Goal: Book appointment/travel/reservation: Book appointment/travel/reservation

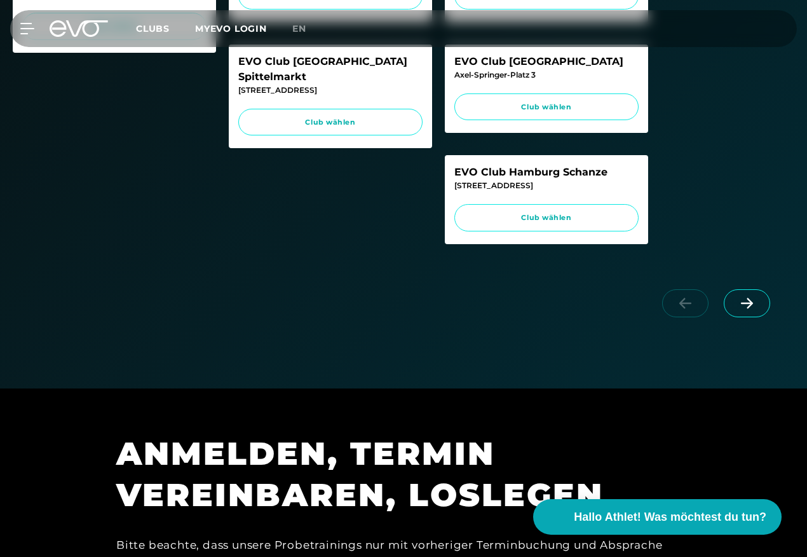
scroll to position [635, 0]
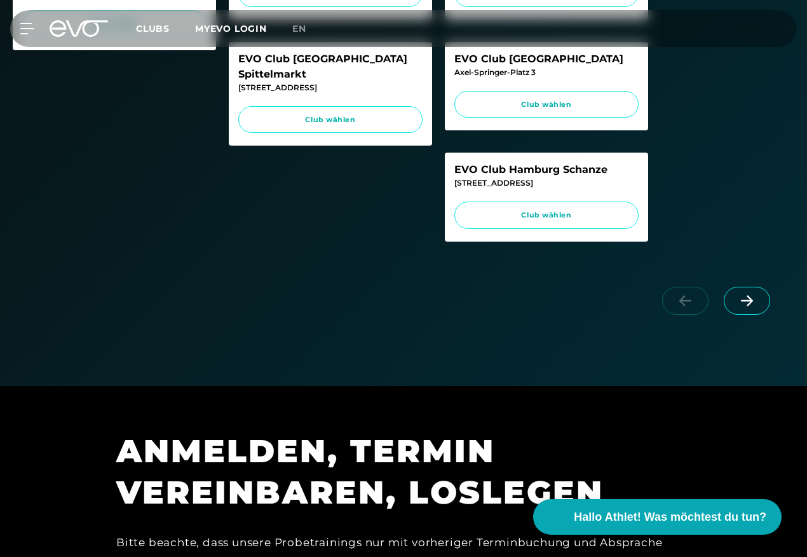
click at [752, 306] on icon at bounding box center [747, 300] width 22 height 11
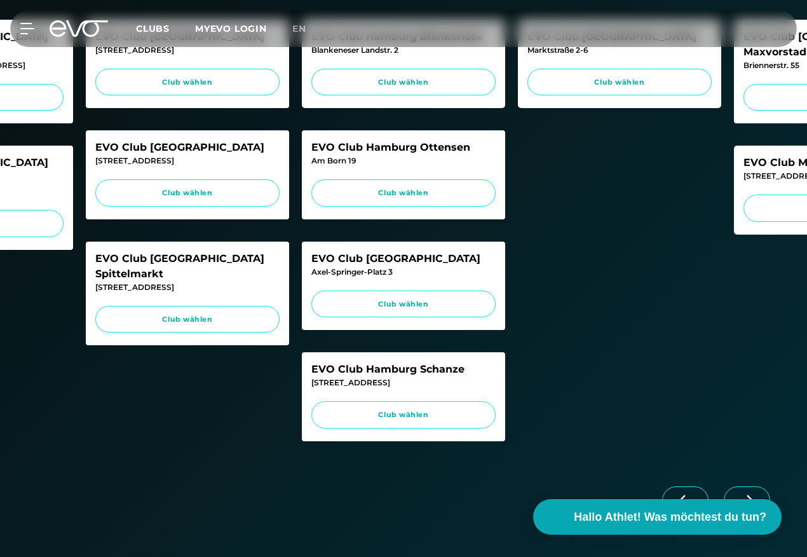
scroll to position [572, 0]
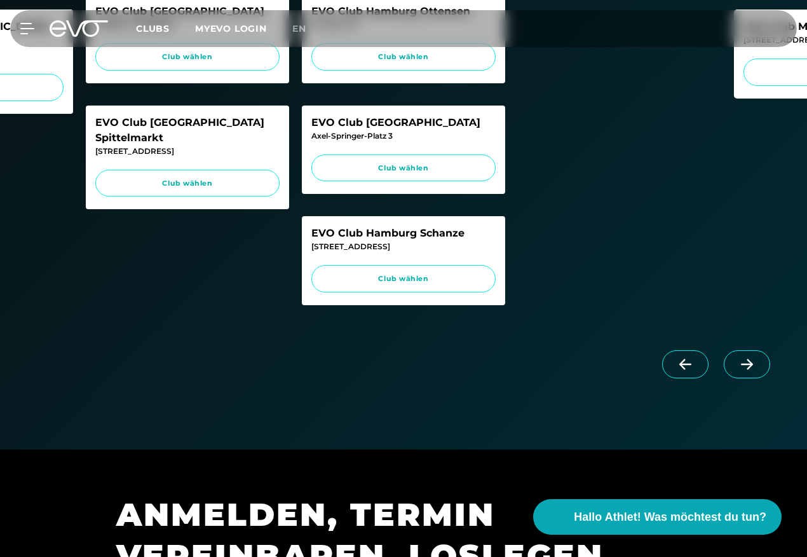
click at [741, 370] on icon at bounding box center [747, 363] width 22 height 11
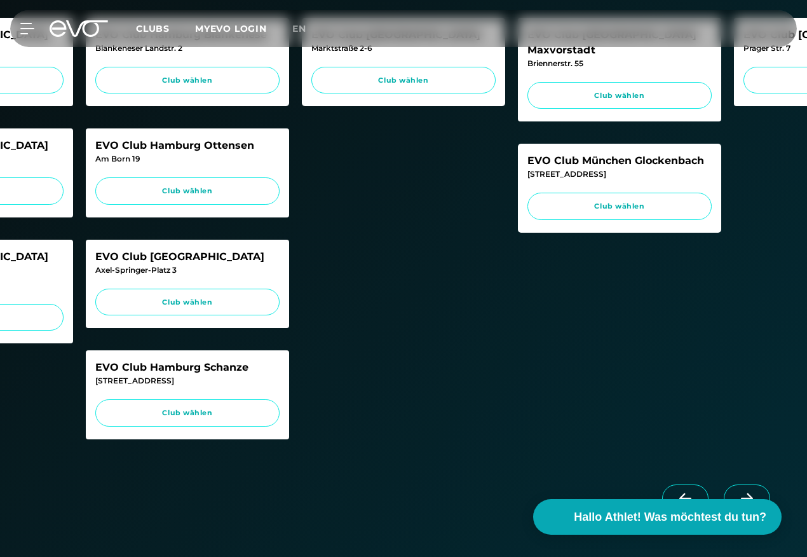
scroll to position [254, 0]
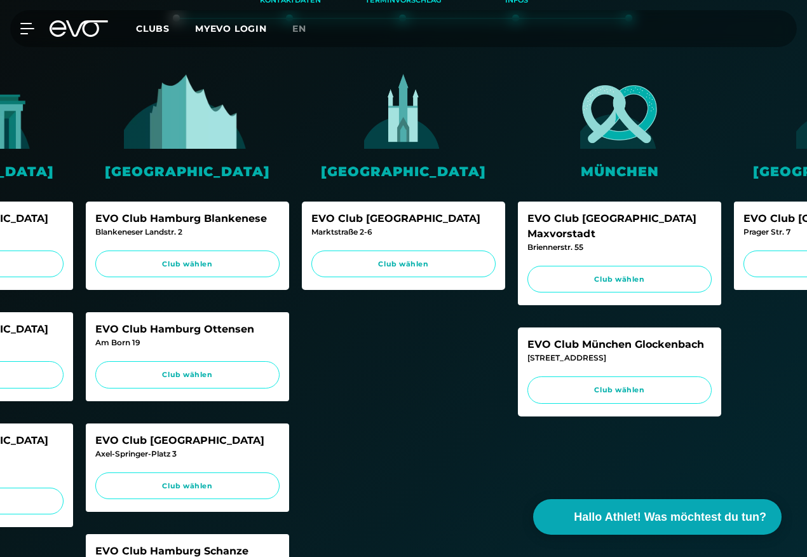
click at [637, 384] on span "Club wählen" at bounding box center [620, 389] width 160 height 11
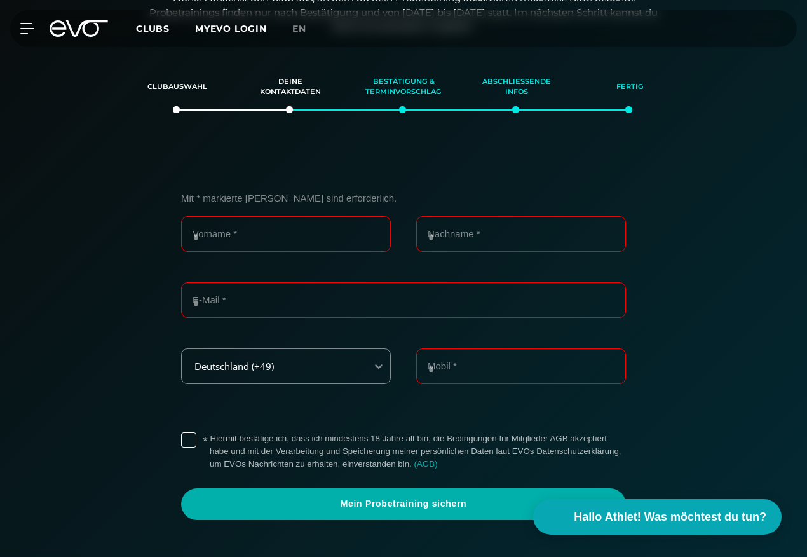
scroll to position [162, 0]
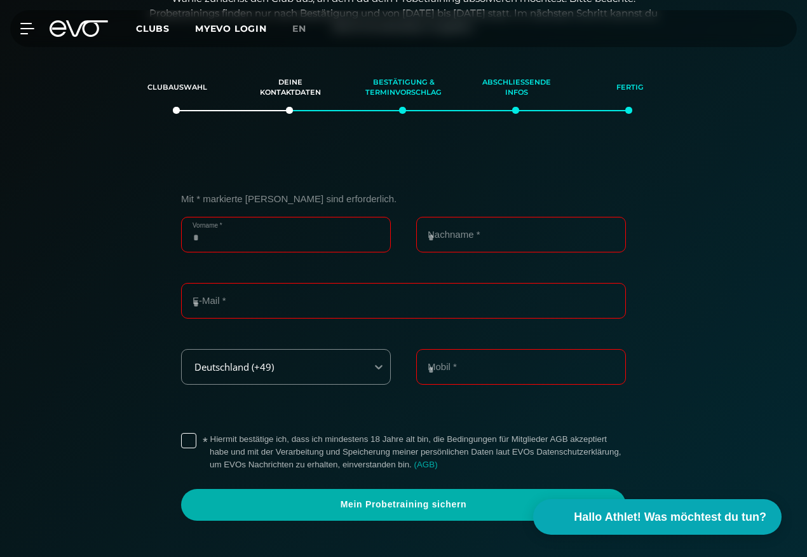
click at [280, 222] on input "Vorname *" at bounding box center [286, 235] width 210 height 36
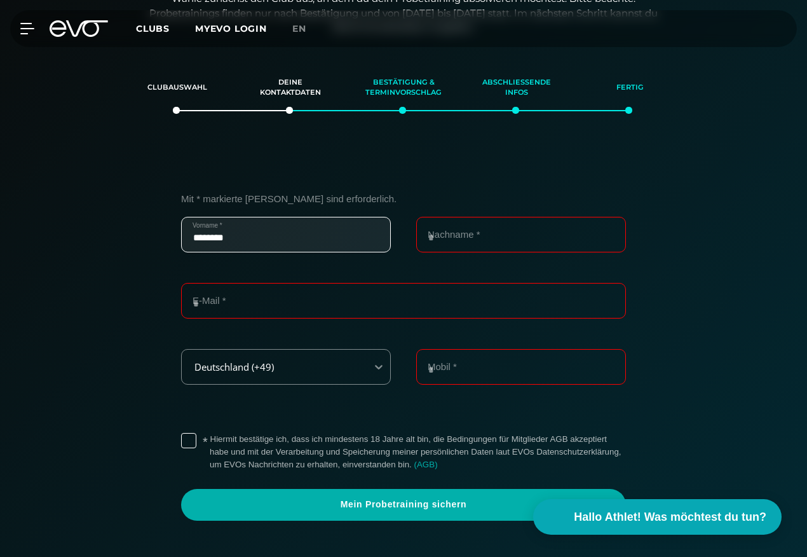
type input "********"
click at [433, 238] on input "Nachname *" at bounding box center [521, 235] width 210 height 36
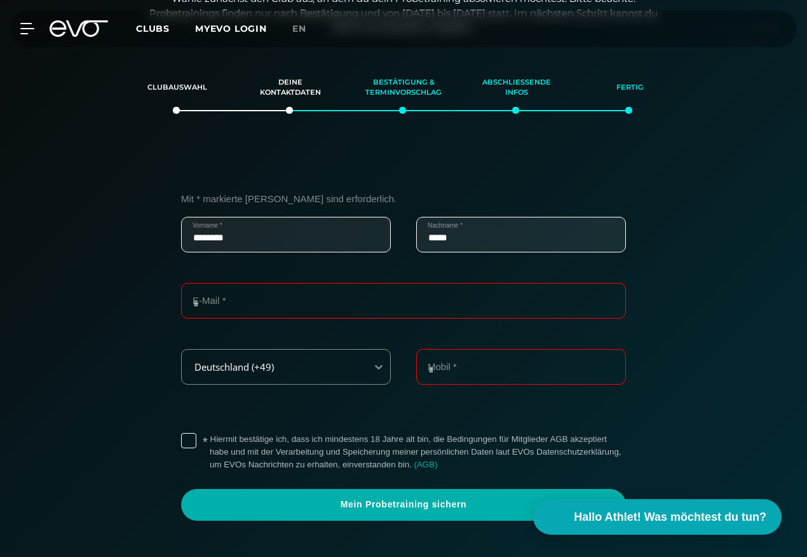
type input "*****"
click at [331, 287] on input "E-Mail *" at bounding box center [403, 301] width 445 height 36
type input "**********"
click at [452, 356] on input "Mobil *" at bounding box center [521, 367] width 210 height 36
click at [210, 443] on label "* Hiermit bestätige ich, dass ich mindestens 18 Jahre alt bin, die Bedingungen …" at bounding box center [418, 452] width 416 height 38
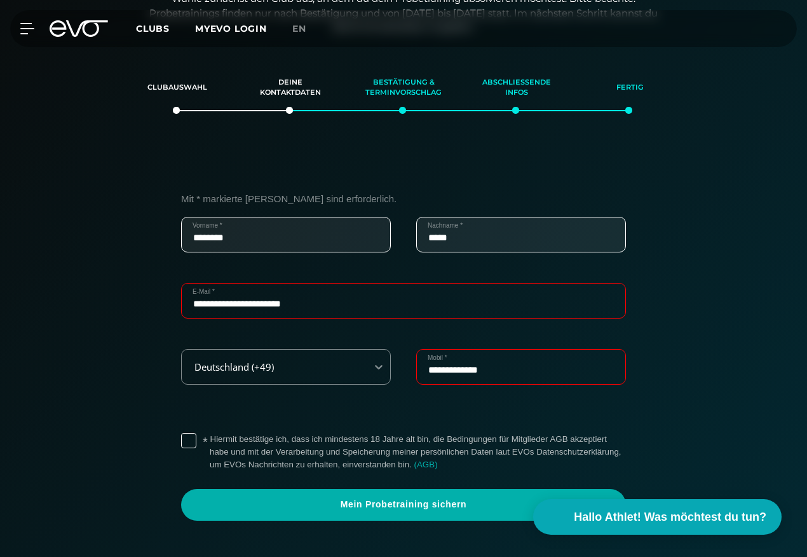
click at [419, 506] on span "Mein Probetraining sichern" at bounding box center [403, 504] width 414 height 13
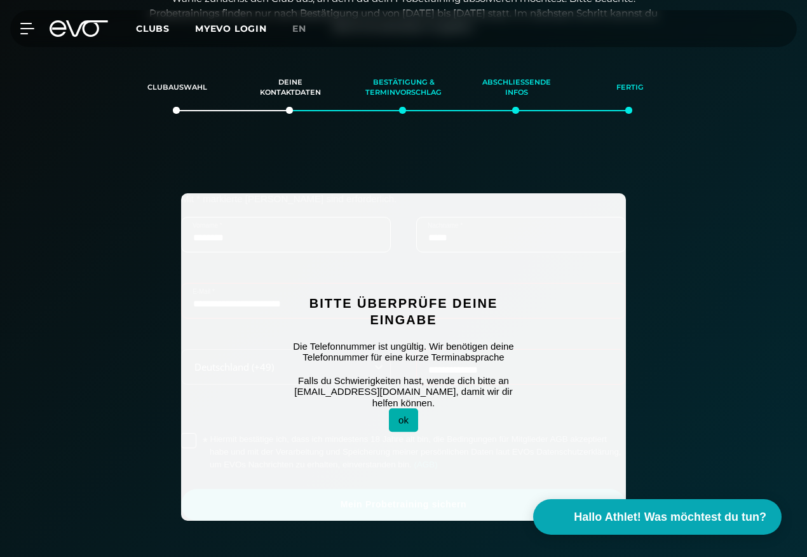
click at [407, 410] on button "ok" at bounding box center [403, 420] width 29 height 24
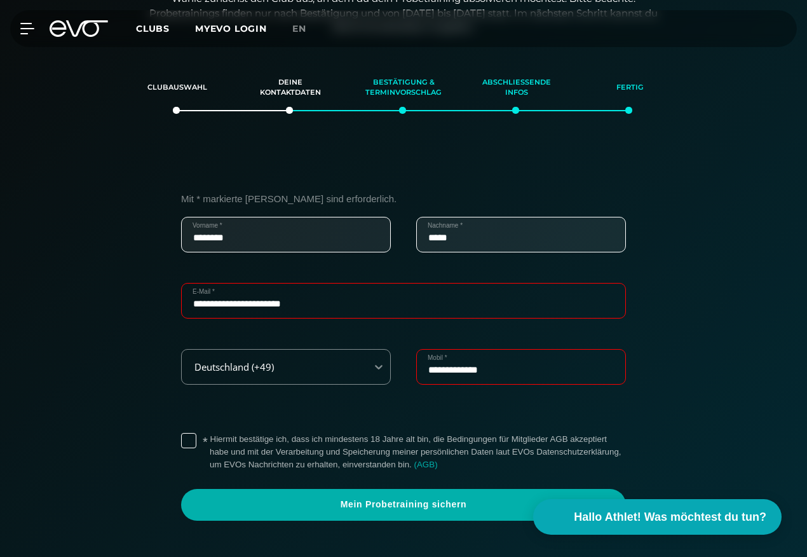
click at [452, 369] on input "**********" at bounding box center [521, 367] width 210 height 36
type input "**********"
click at [466, 507] on span "Mein Probetraining sichern" at bounding box center [403, 504] width 414 height 13
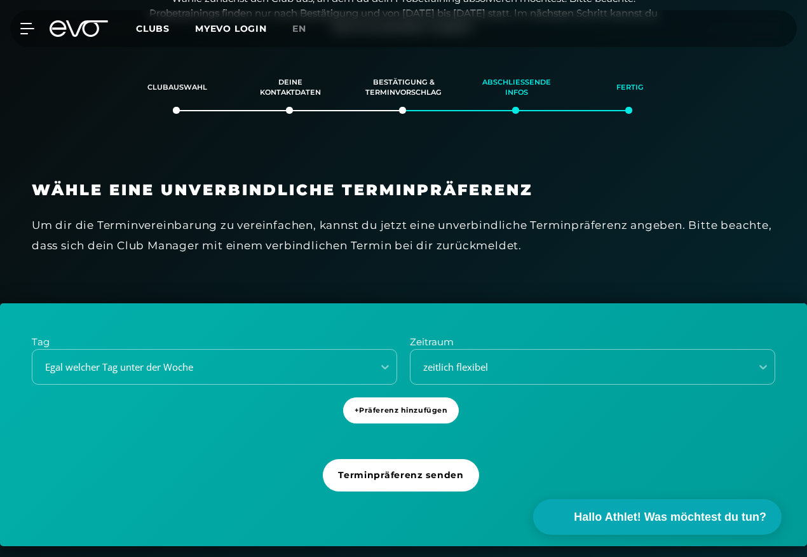
click at [390, 366] on div at bounding box center [385, 367] width 24 height 34
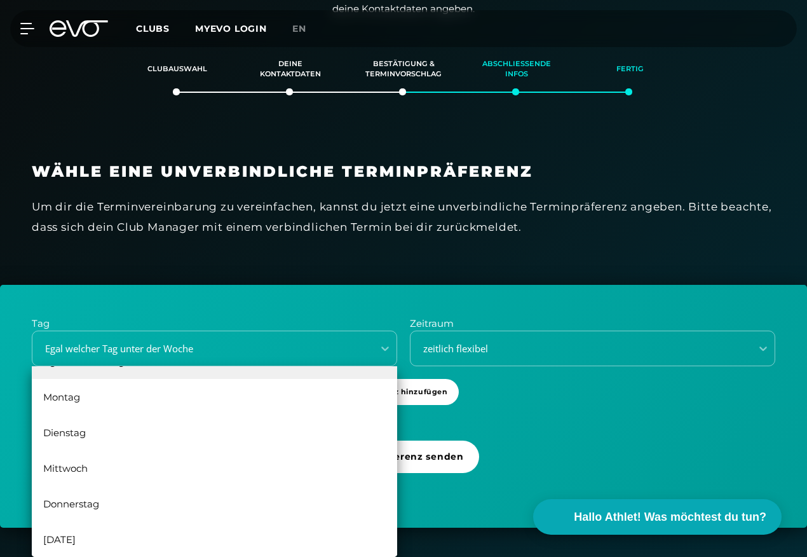
scroll to position [0, 0]
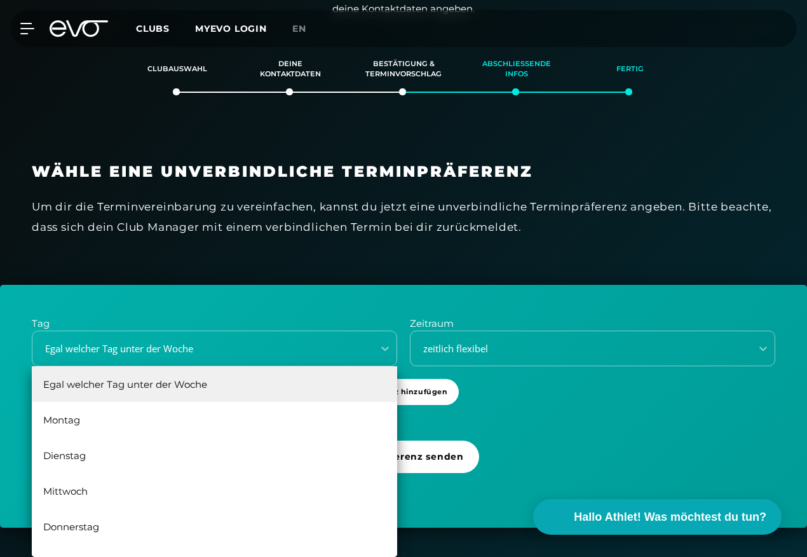
click at [183, 384] on div "Egal welcher Tag unter der Woche" at bounding box center [214, 384] width 365 height 36
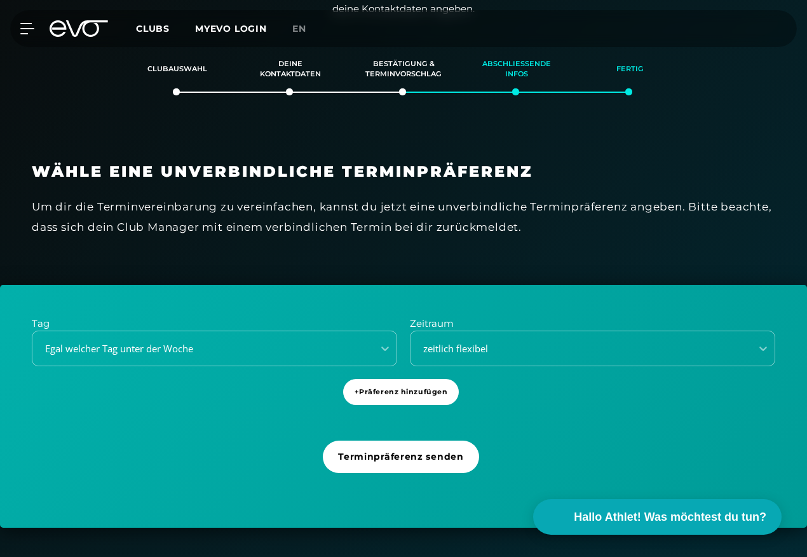
click at [490, 349] on div "zeitlich flexibel" at bounding box center [577, 348] width 330 height 15
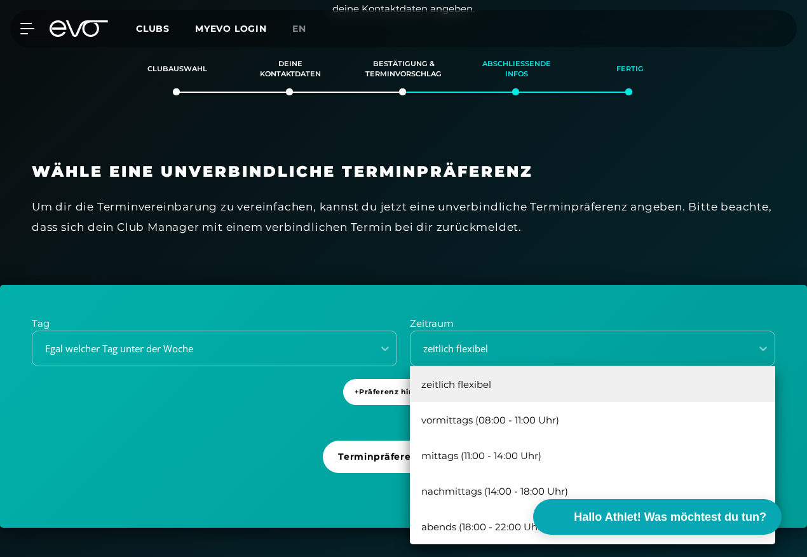
click at [464, 527] on div "abends (18:00 - 22:00 Uhr)" at bounding box center [592, 526] width 365 height 36
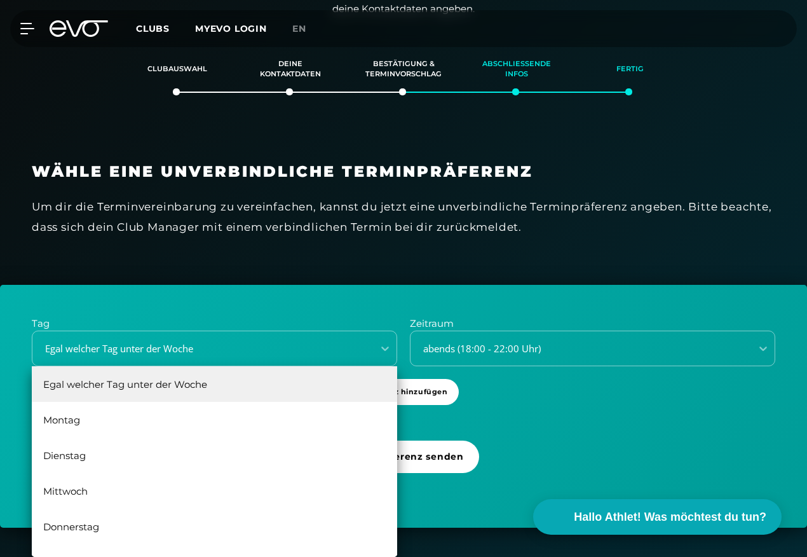
click at [383, 346] on icon at bounding box center [385, 348] width 13 height 13
click at [216, 374] on div "Egal welcher Tag unter der Woche" at bounding box center [214, 384] width 365 height 36
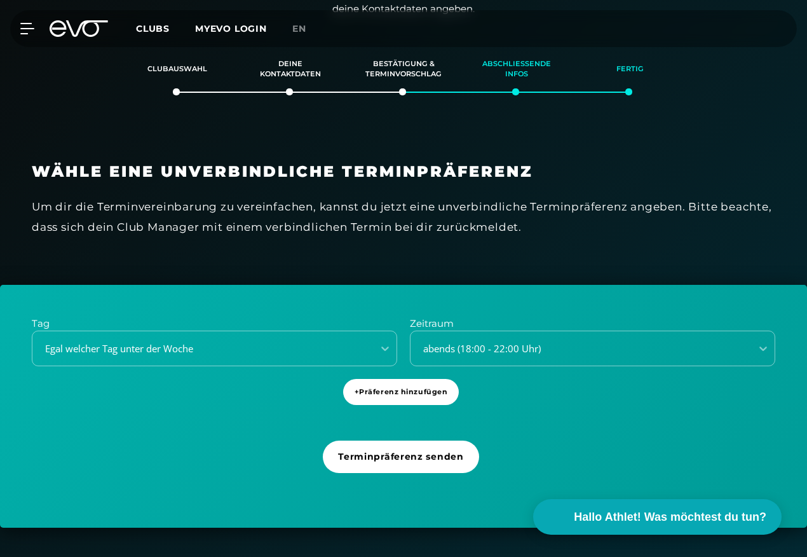
click at [390, 389] on span "+ Präferenz hinzufügen" at bounding box center [401, 391] width 93 height 11
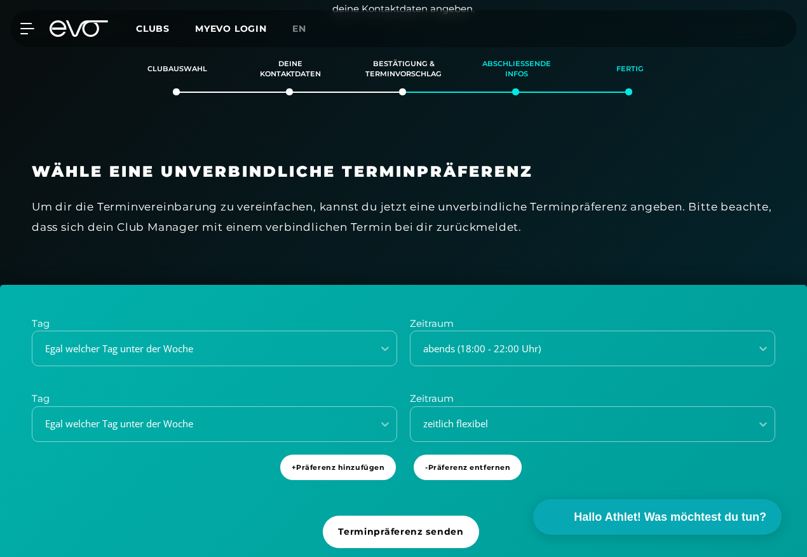
click at [215, 417] on div "Egal welcher Tag unter der Woche" at bounding box center [214, 424] width 365 height 36
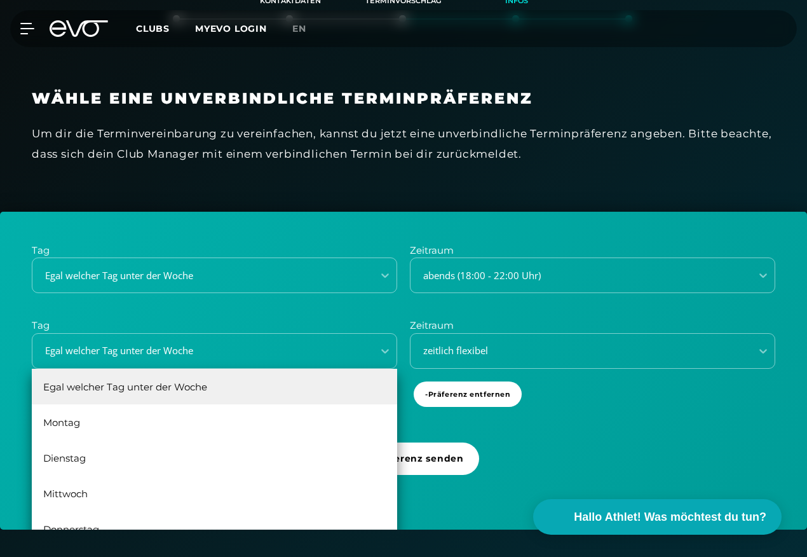
scroll to position [256, 0]
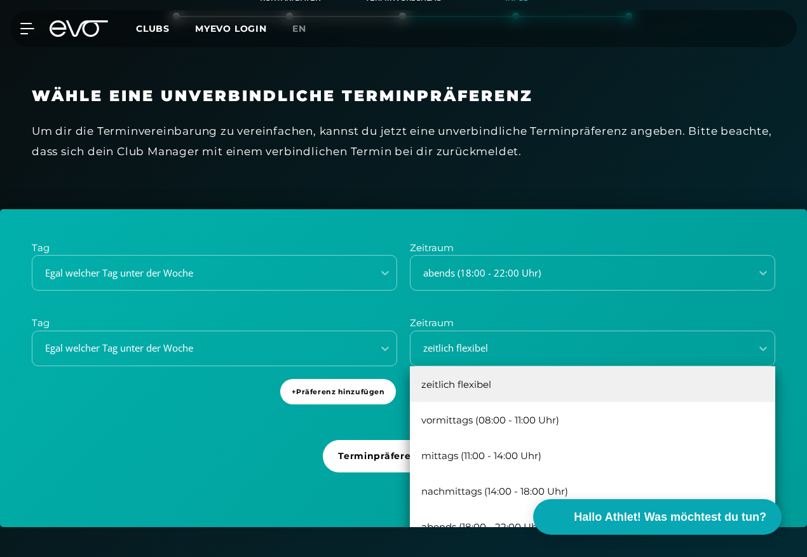
click at [468, 338] on div "zeitlich flexibel" at bounding box center [592, 348] width 365 height 36
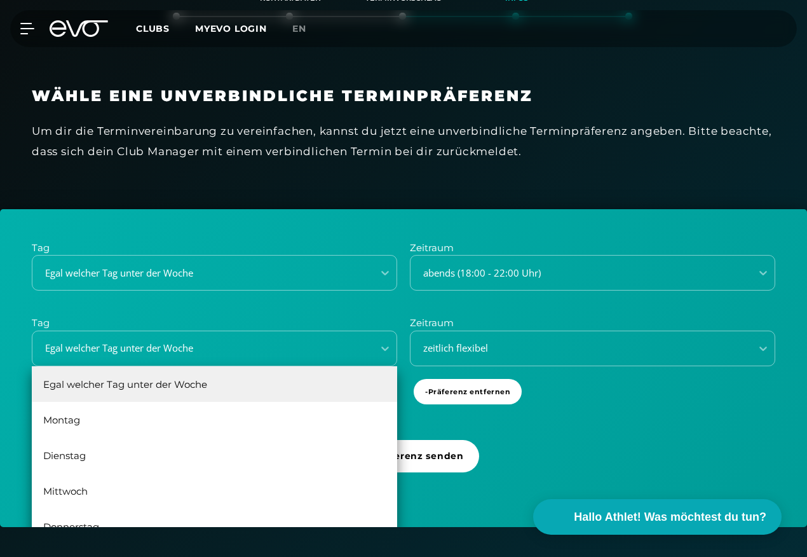
click at [217, 345] on div "Egal welcher Tag unter der Woche" at bounding box center [199, 348] width 330 height 15
click at [142, 384] on div "Egal welcher Tag unter der Woche" at bounding box center [214, 384] width 365 height 36
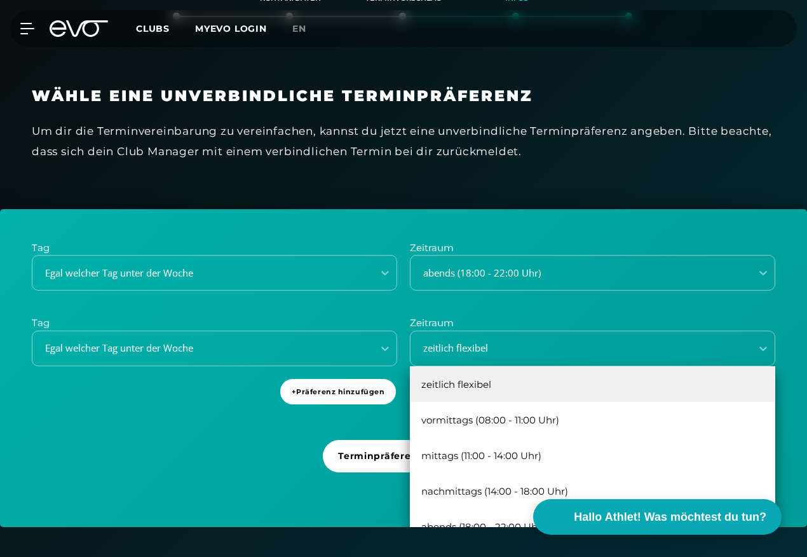
click at [452, 354] on div "zeitlich flexibel" at bounding box center [577, 348] width 330 height 15
click at [478, 462] on div "mittags (11:00 - 14:00 Uhr)" at bounding box center [592, 455] width 365 height 36
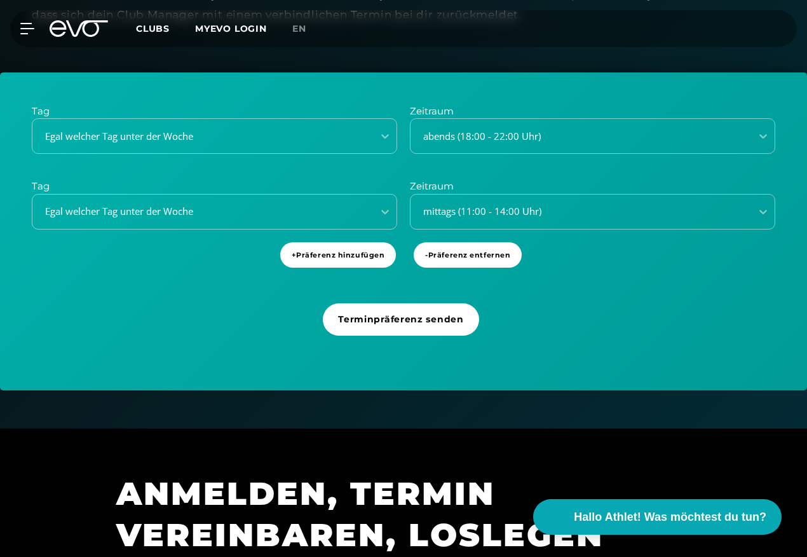
scroll to position [320, 0]
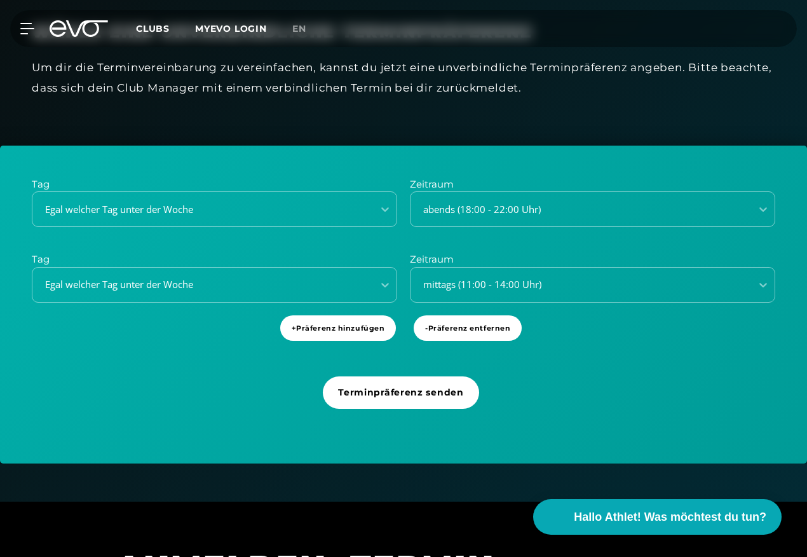
click at [401, 391] on span "Terminpräferenz senden" at bounding box center [400, 392] width 125 height 13
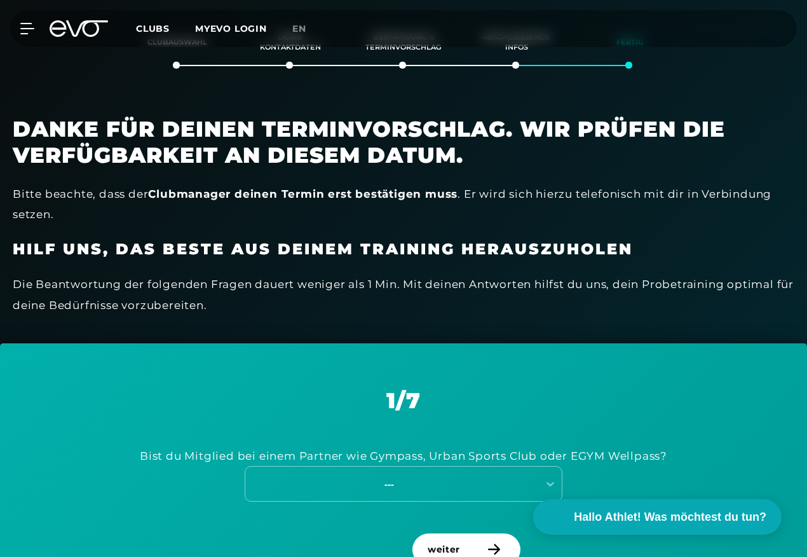
scroll to position [264, 0]
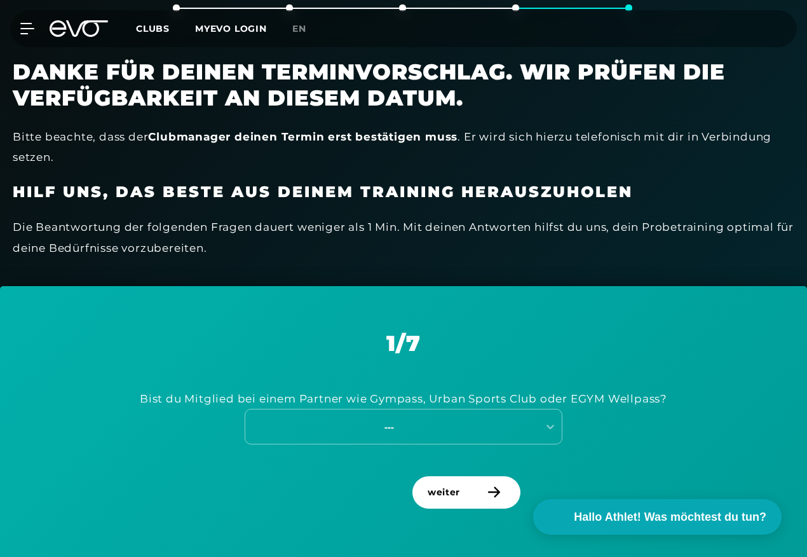
click at [428, 426] on div "---" at bounding box center [389, 426] width 285 height 15
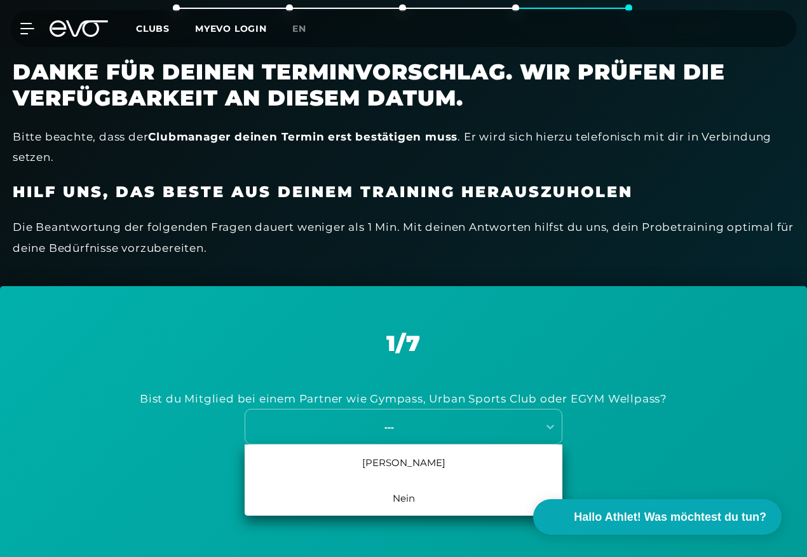
click at [395, 456] on div "[PERSON_NAME]" at bounding box center [404, 462] width 318 height 36
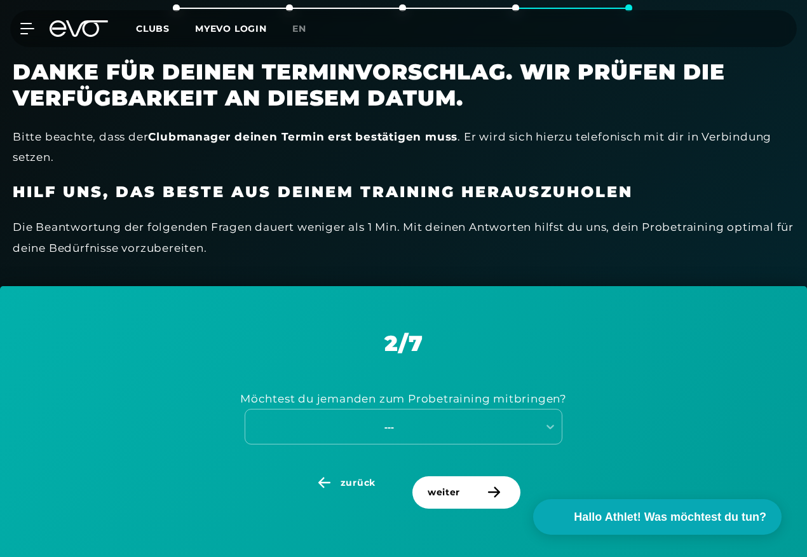
click at [401, 427] on div "---" at bounding box center [389, 426] width 285 height 15
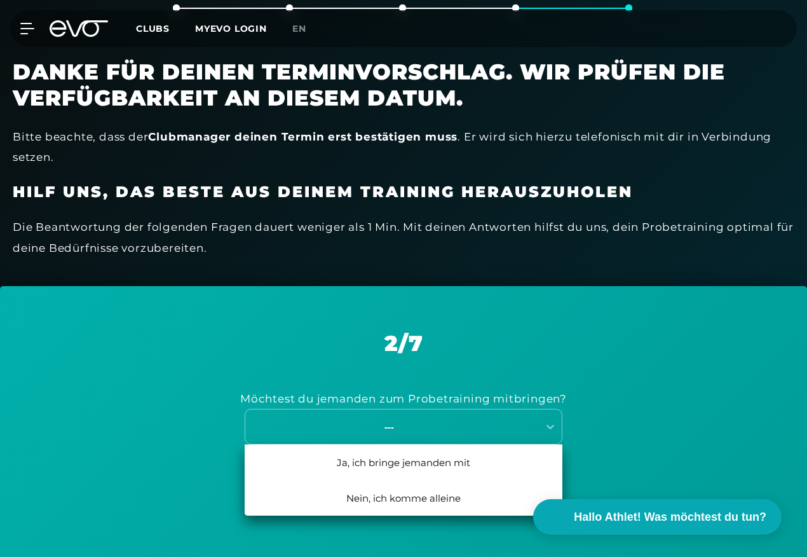
click at [406, 498] on div "Nein, ich komme alleine" at bounding box center [404, 498] width 318 height 36
click at [447, 416] on div "---" at bounding box center [404, 427] width 318 height 36
click at [451, 461] on div "Ich möchte mit einem Trainier trainieren" at bounding box center [404, 462] width 318 height 36
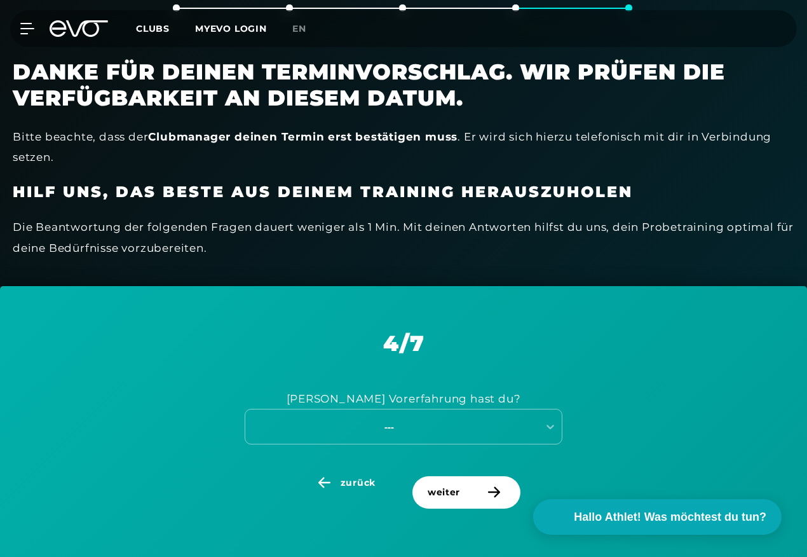
click at [448, 417] on div "---" at bounding box center [404, 427] width 318 height 36
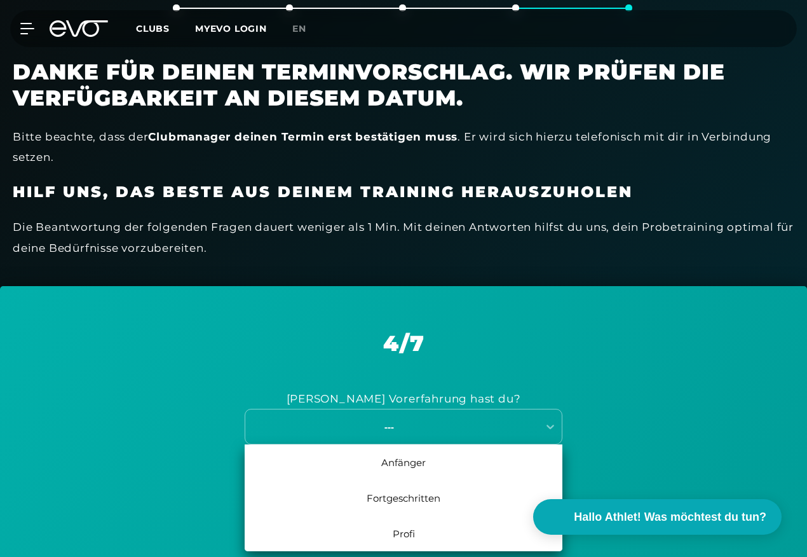
click at [431, 468] on div "Anfänger" at bounding box center [404, 462] width 318 height 36
click at [419, 431] on div "---" at bounding box center [389, 426] width 285 height 15
click at [429, 497] on div "1 Monat - Flex" at bounding box center [404, 498] width 318 height 36
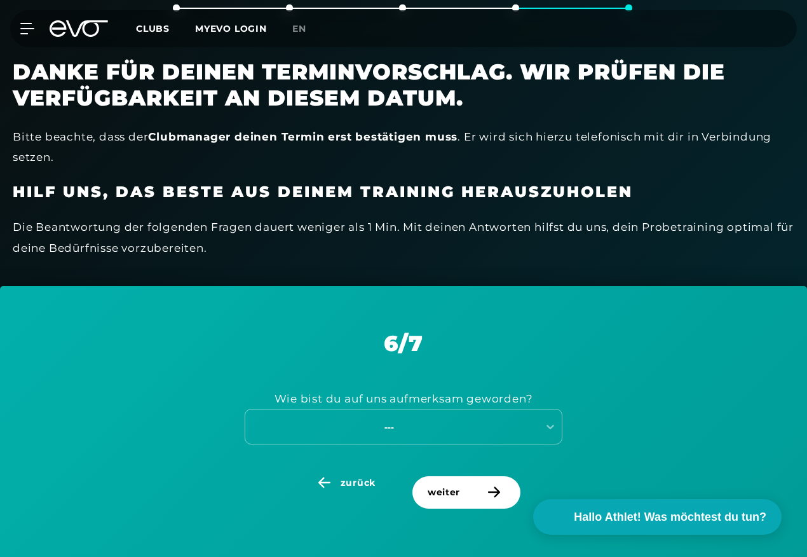
click at [423, 424] on div "---" at bounding box center [404, 427] width 318 height 36
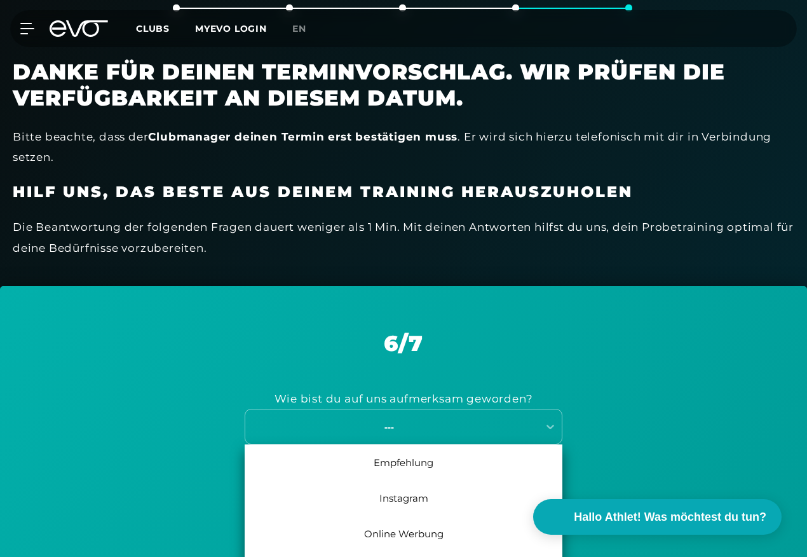
scroll to position [343, 0]
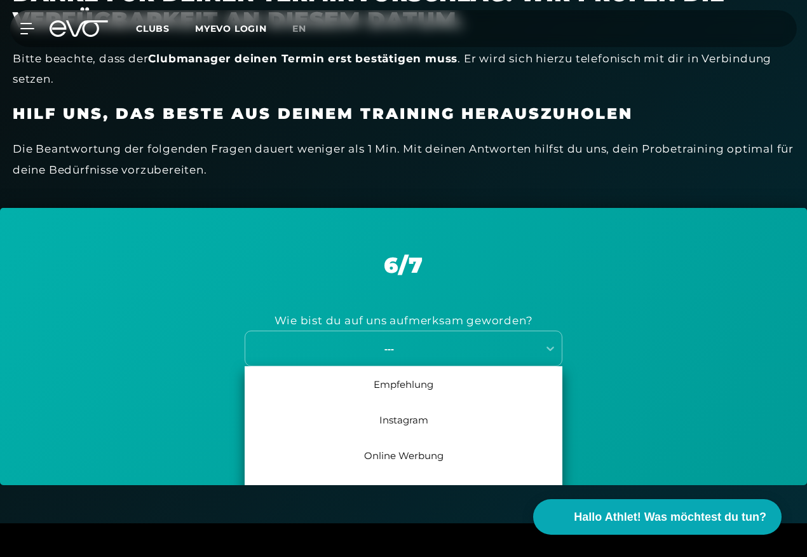
click at [423, 462] on div "Online Werbung" at bounding box center [404, 455] width 318 height 36
click at [429, 351] on div "---" at bounding box center [389, 348] width 285 height 15
click at [432, 456] on div "Whats-App" at bounding box center [404, 455] width 318 height 36
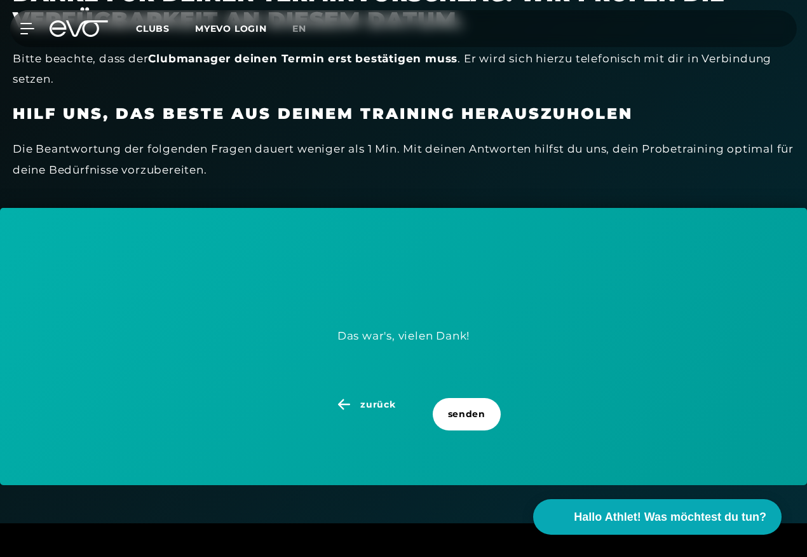
click at [463, 418] on span "senden" at bounding box center [466, 413] width 37 height 13
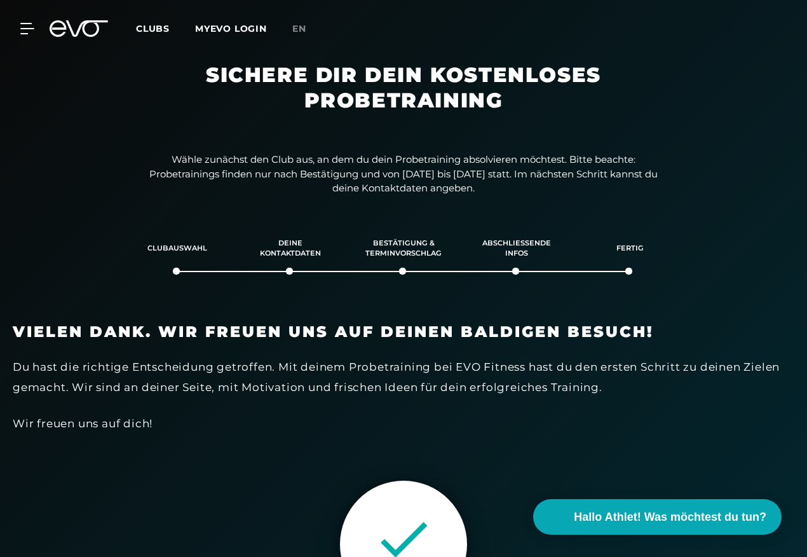
scroll to position [0, 0]
